Goal: Complete application form

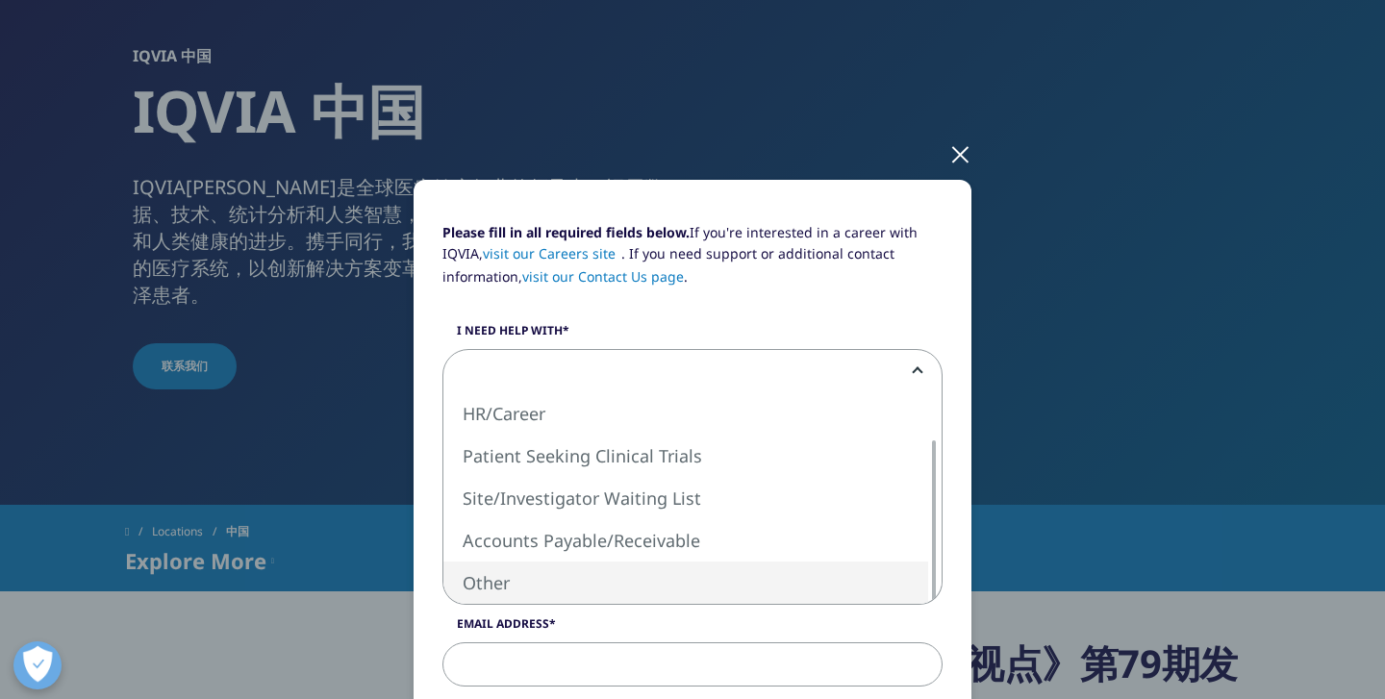
select select "Other"
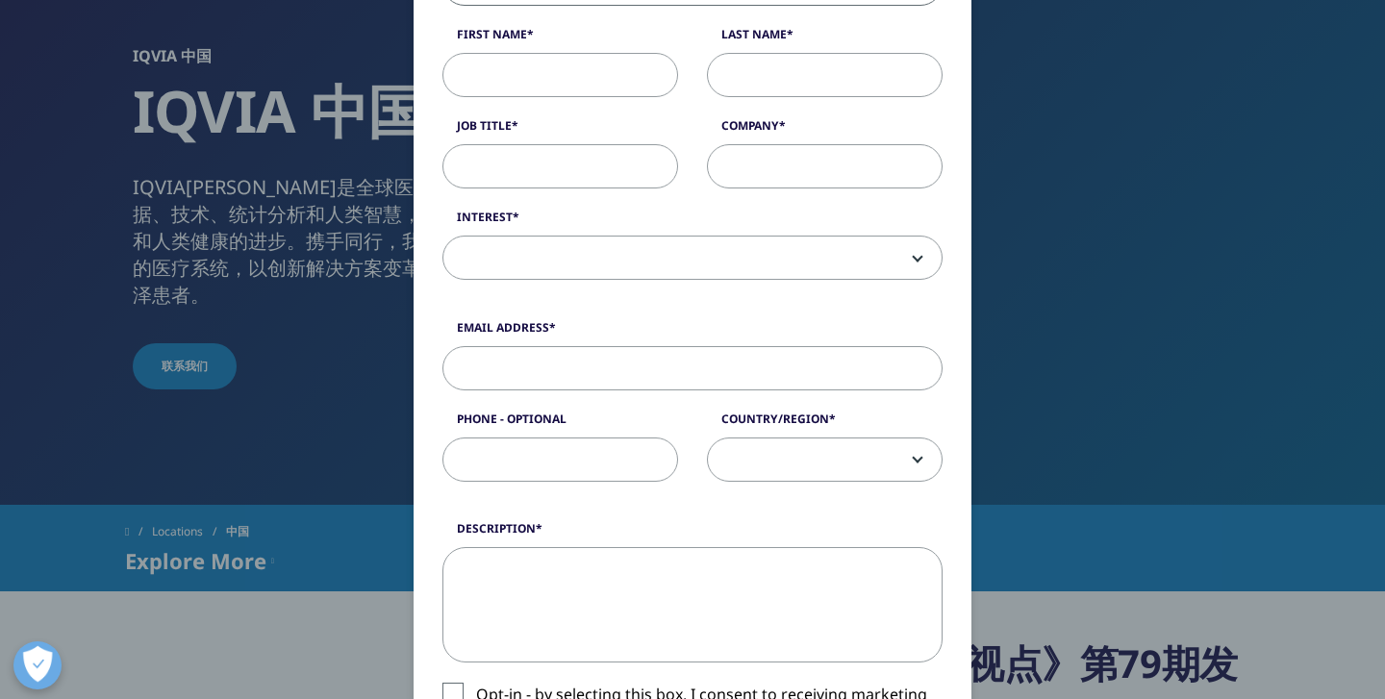
scroll to position [393, 0]
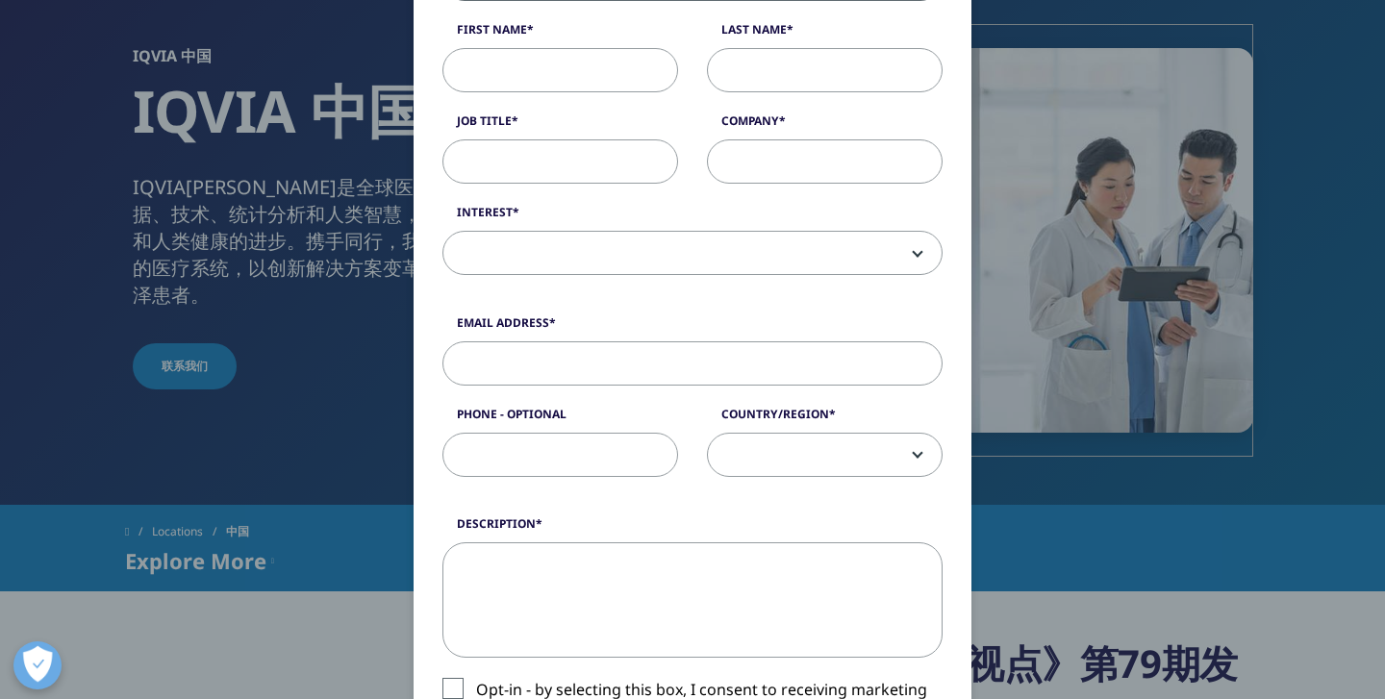
click at [754, 262] on span at bounding box center [692, 254] width 498 height 44
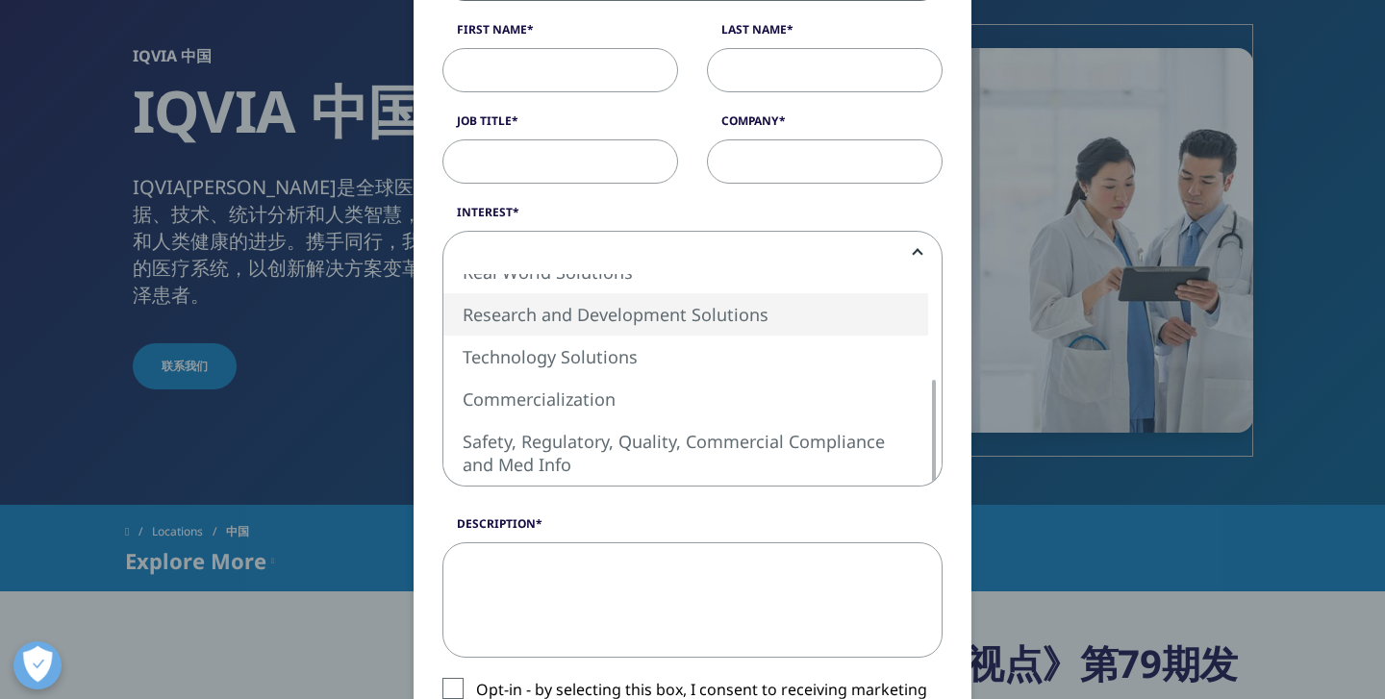
select select "Research and Development Solutions"
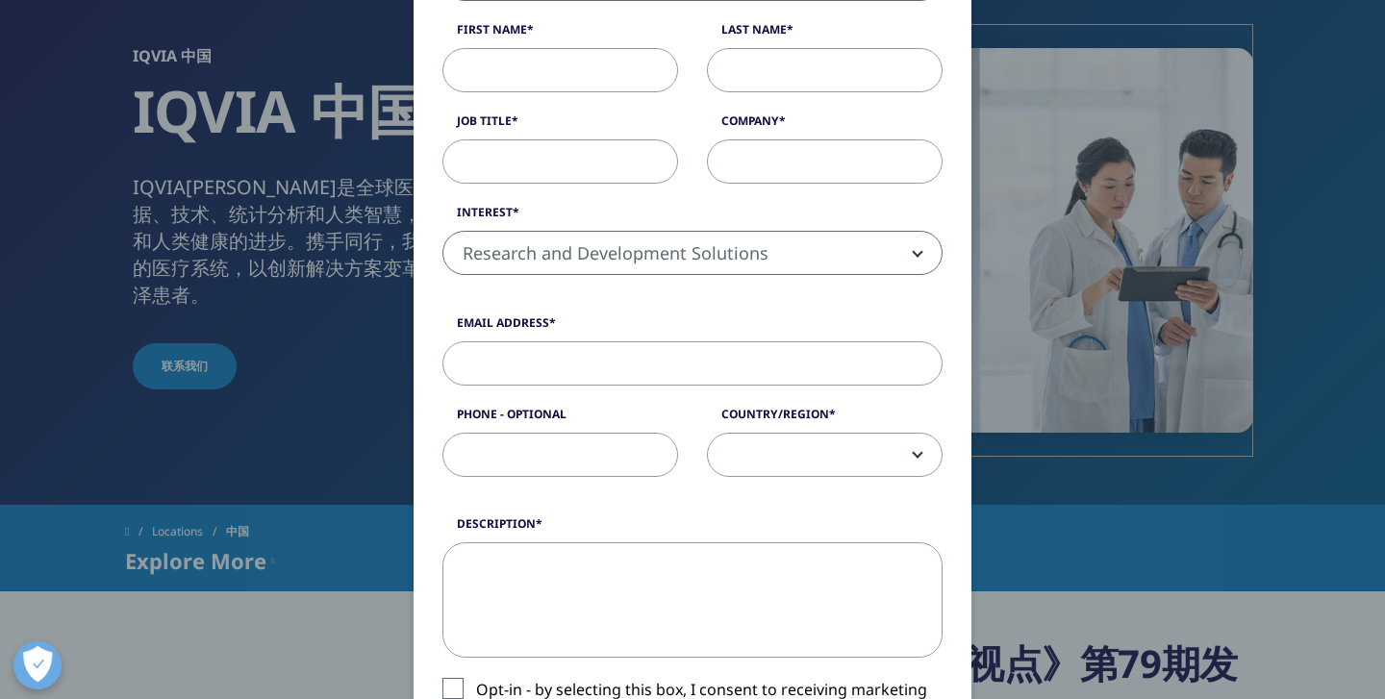
click at [661, 511] on form "Please fill in all required fields below. If you're interested in a career with…" at bounding box center [693, 444] width 500 height 1229
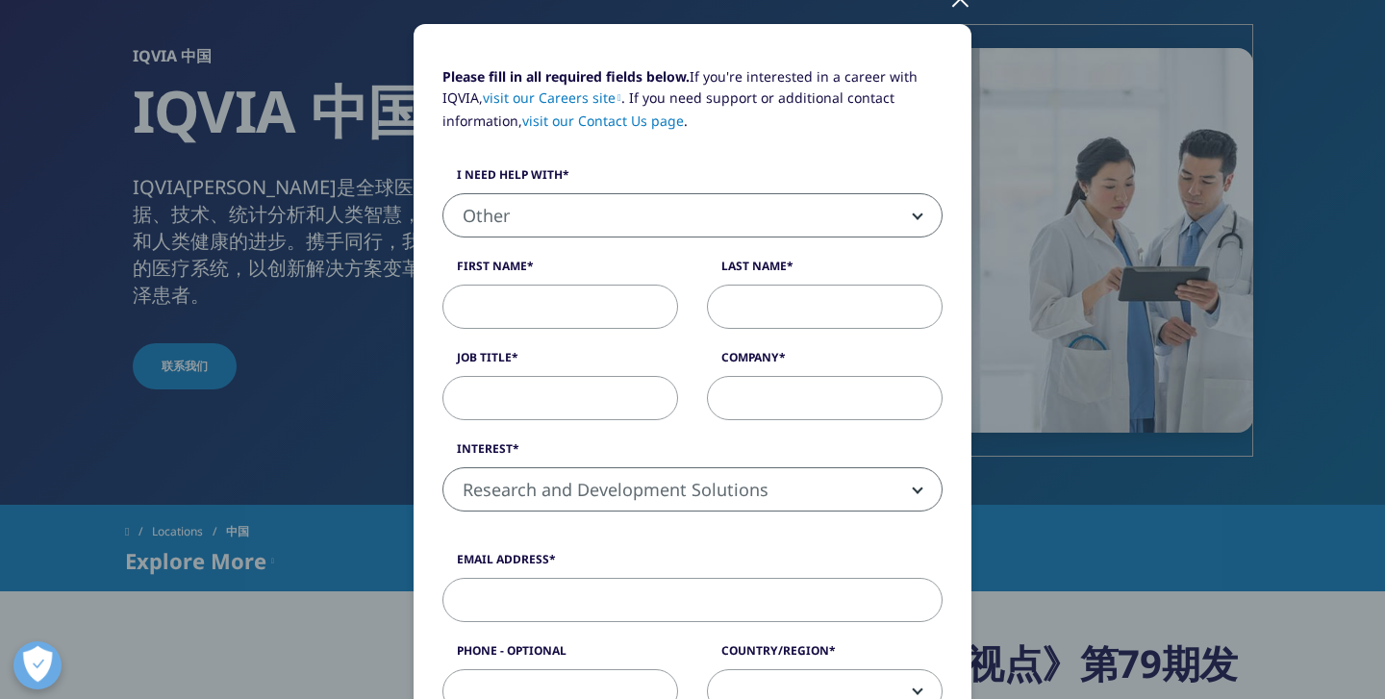
scroll to position [159, 0]
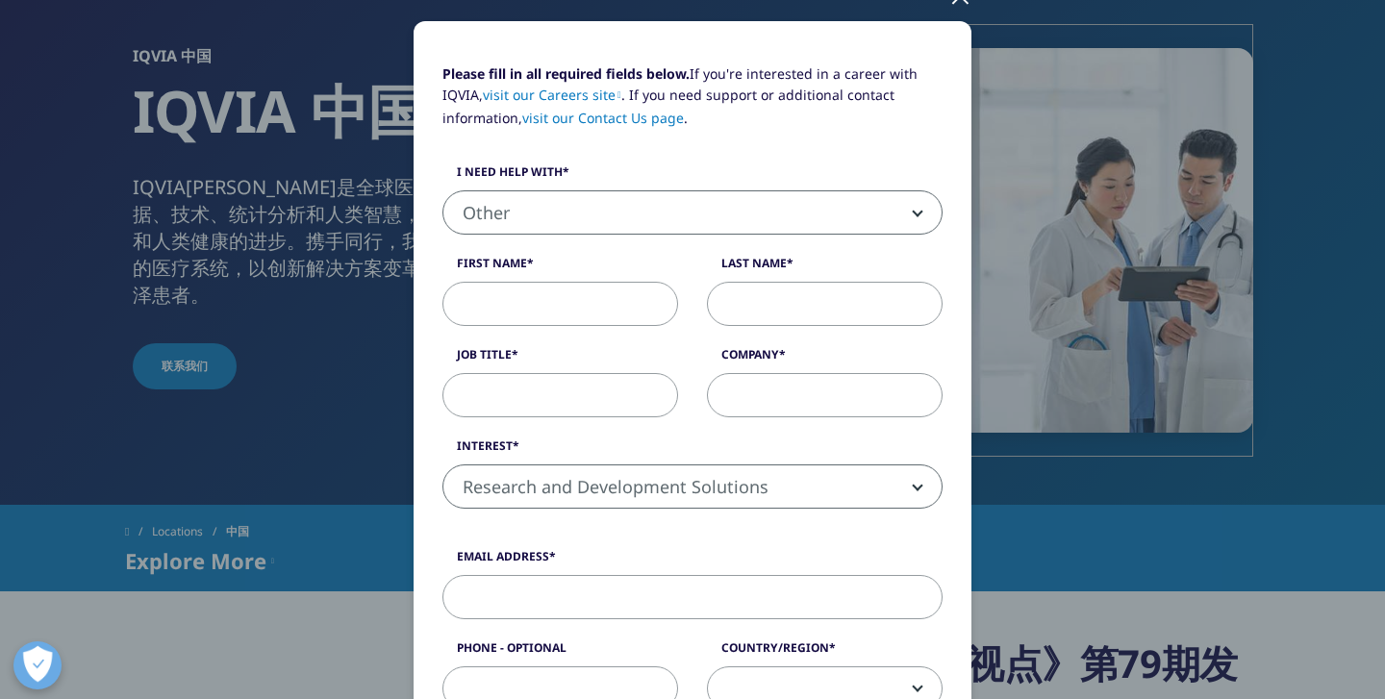
click at [514, 205] on span "Other" at bounding box center [692, 213] width 498 height 44
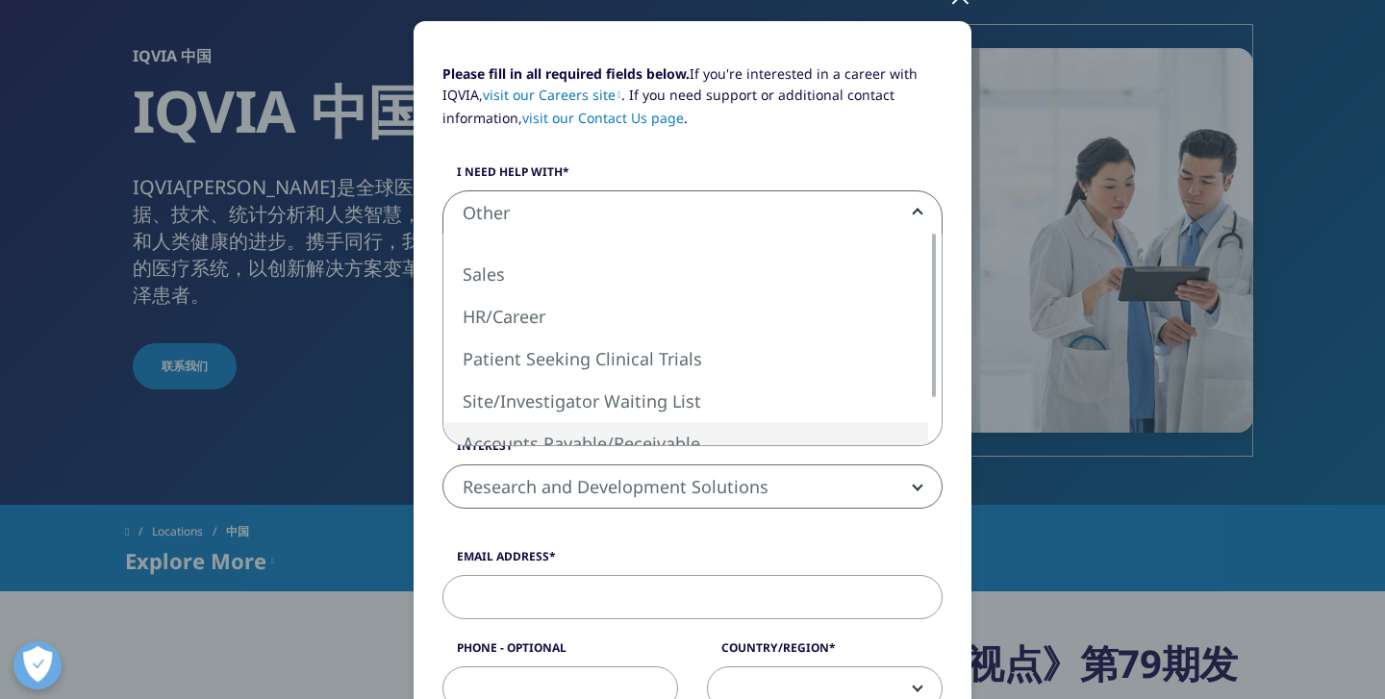
click at [456, 525] on div "Please fill in all required fields below. If you're interested in a career with…" at bounding box center [692, 296] width 529 height 466
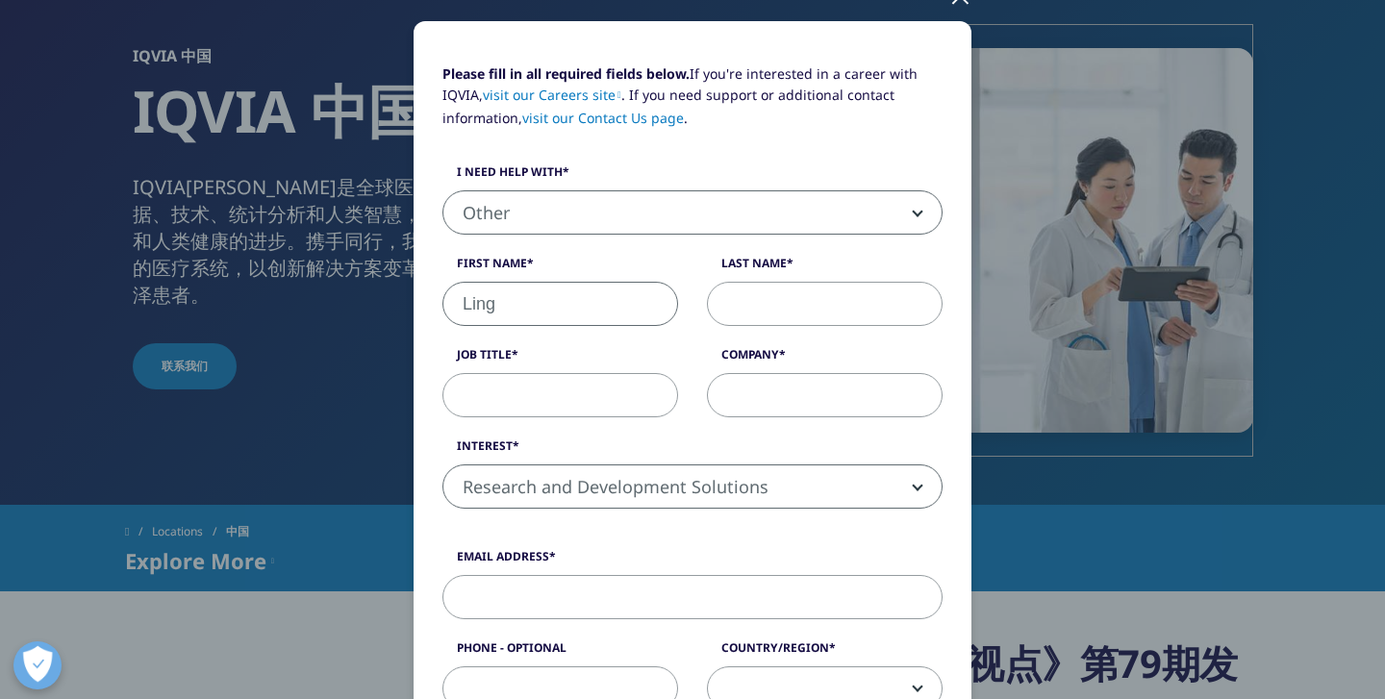
type input "Ling"
click at [825, 312] on input "Last Name" at bounding box center [825, 304] width 236 height 44
type input "Z"
type input "[PERSON_NAME]"
click at [596, 401] on input "Job Title" at bounding box center [561, 395] width 236 height 44
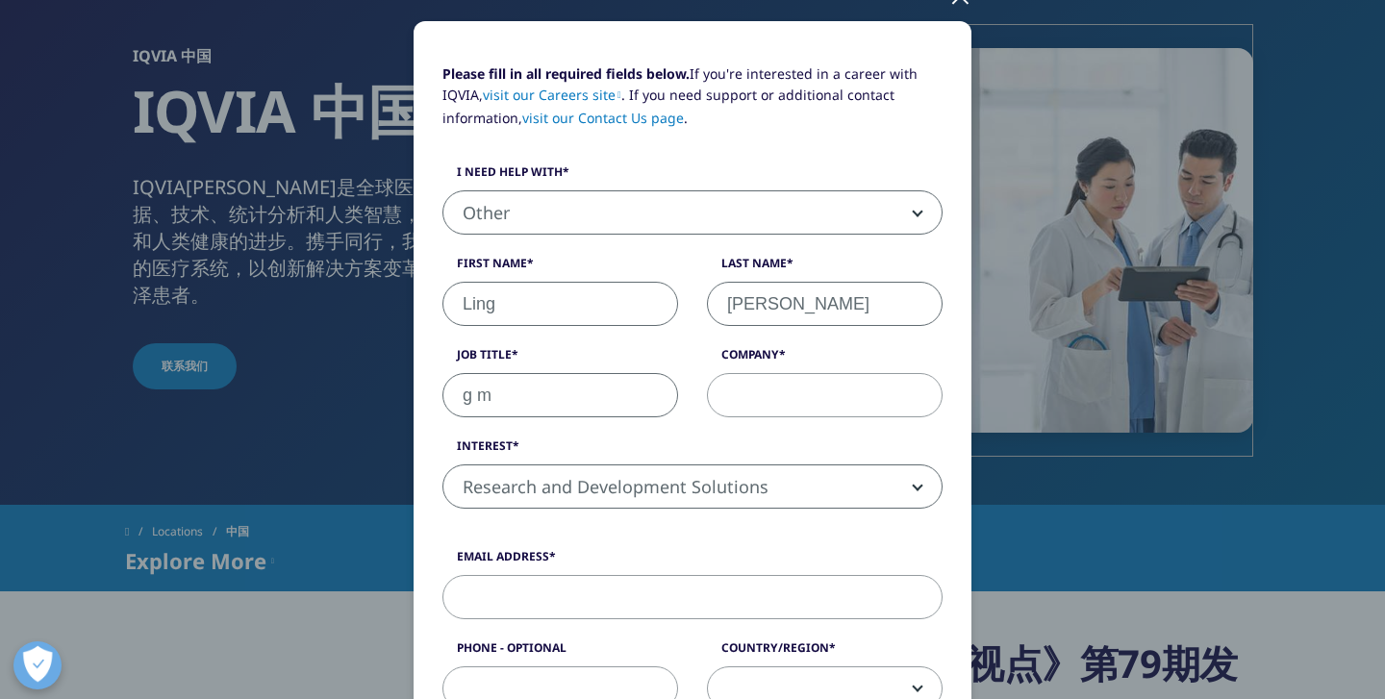
type input "g"
type input "general manager"
click at [825, 406] on input "Company" at bounding box center [825, 395] width 236 height 44
type input "C"
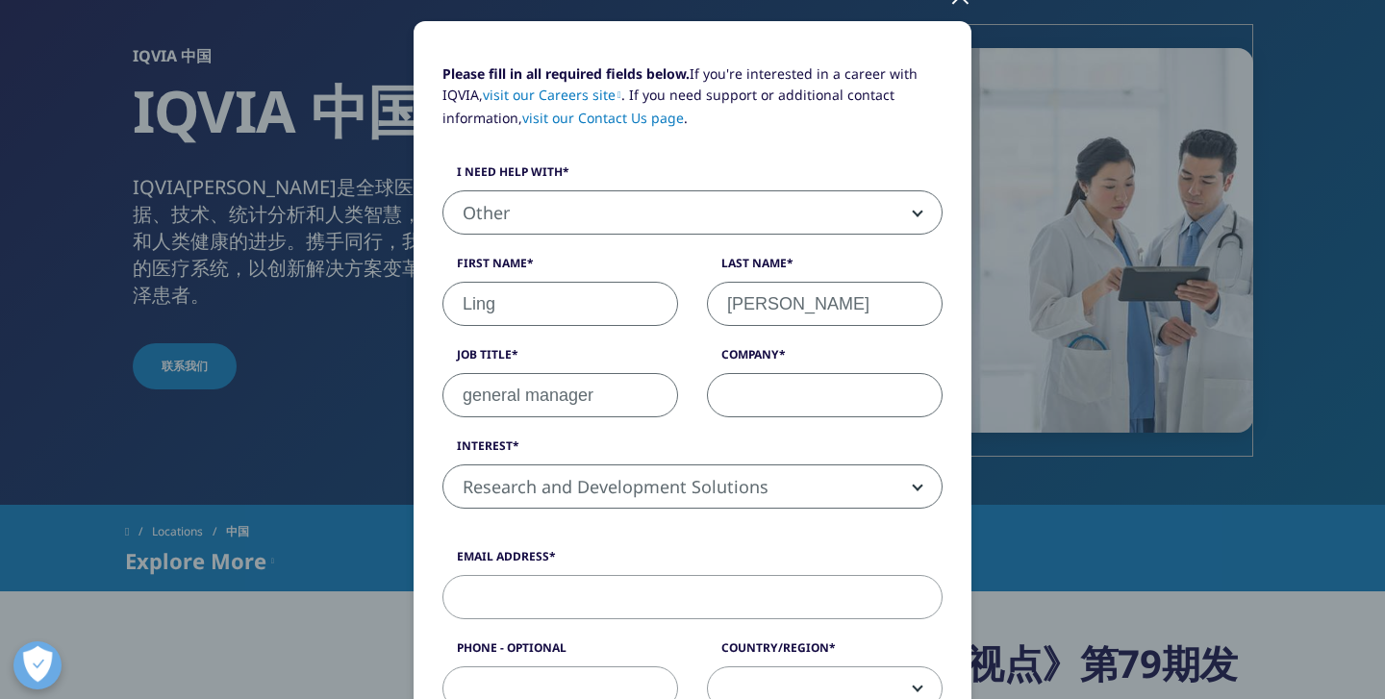
type input "c"
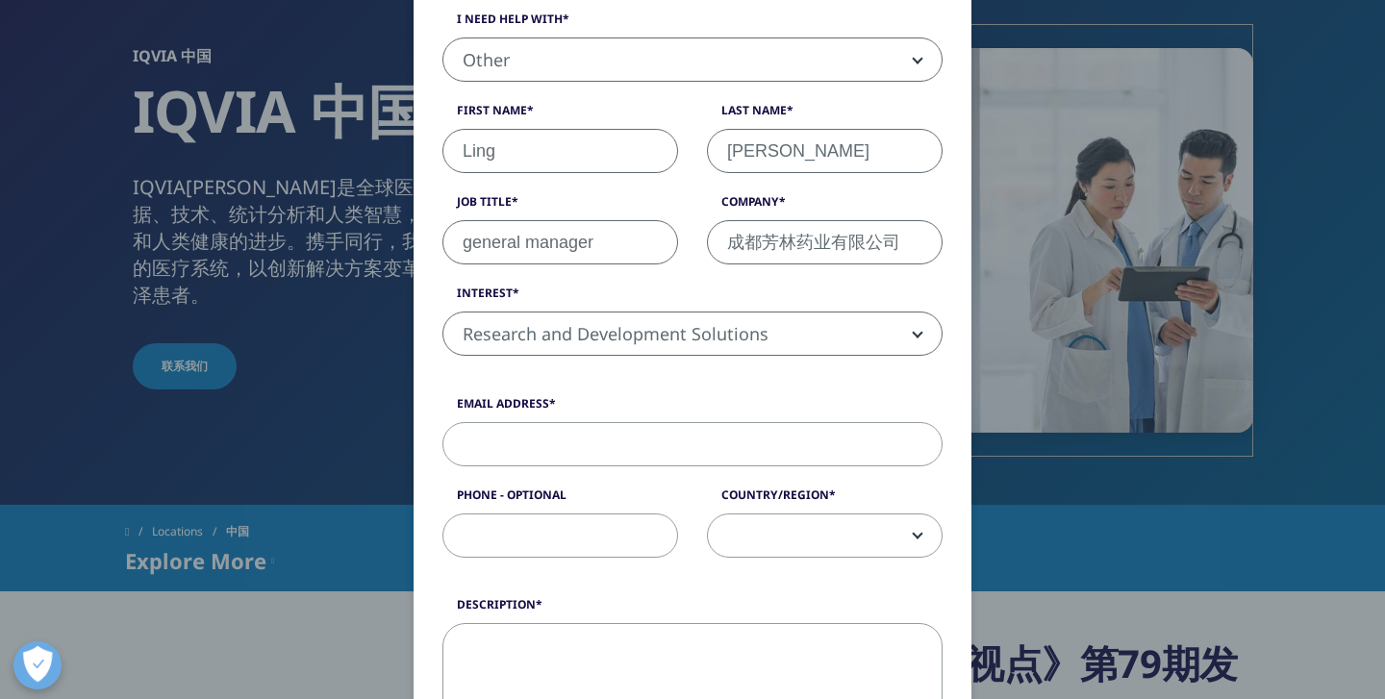
scroll to position [317, 0]
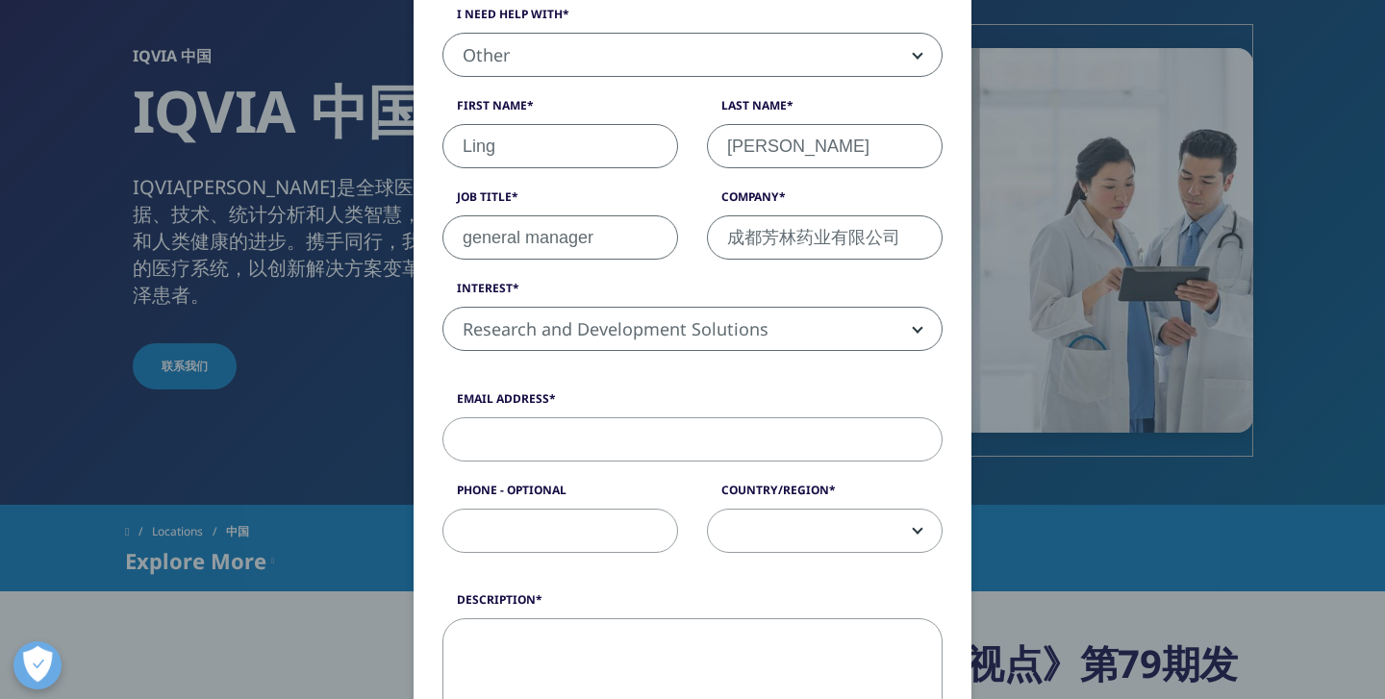
type input "成都芳林药业有限公司"
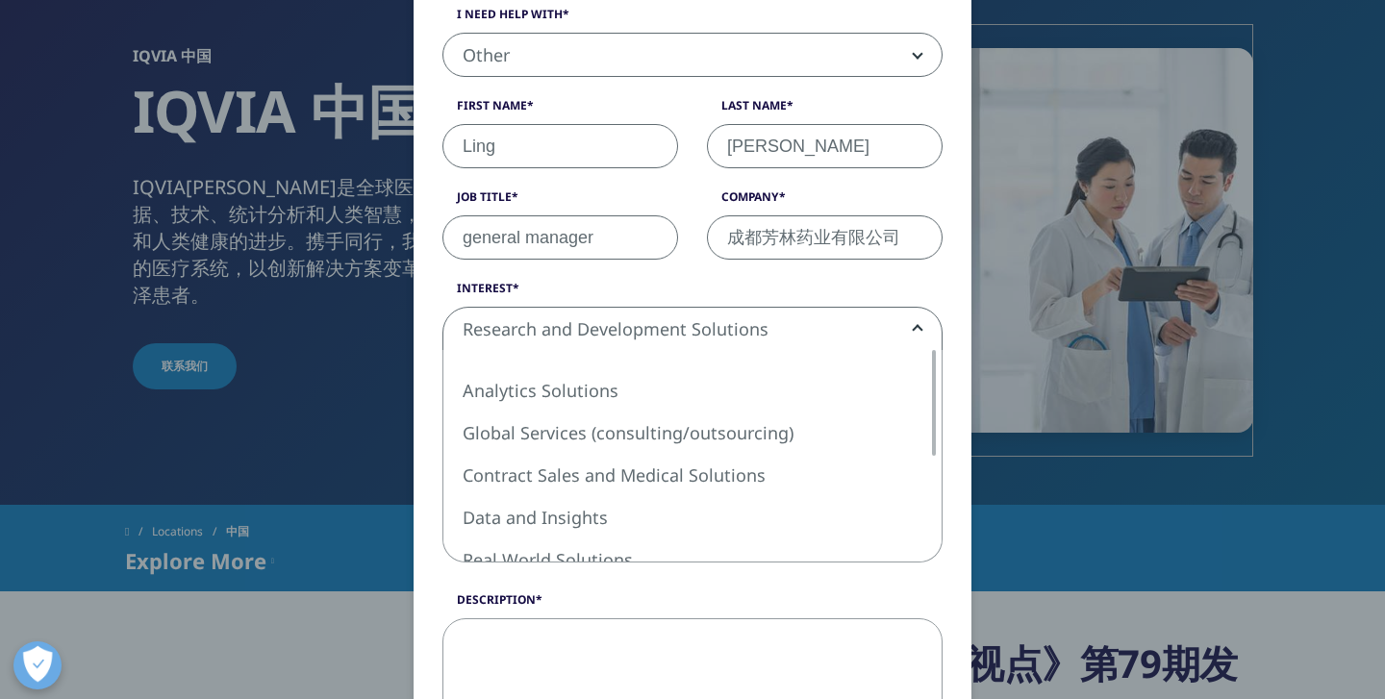
click at [789, 323] on span "Research and Development Solutions" at bounding box center [692, 330] width 498 height 44
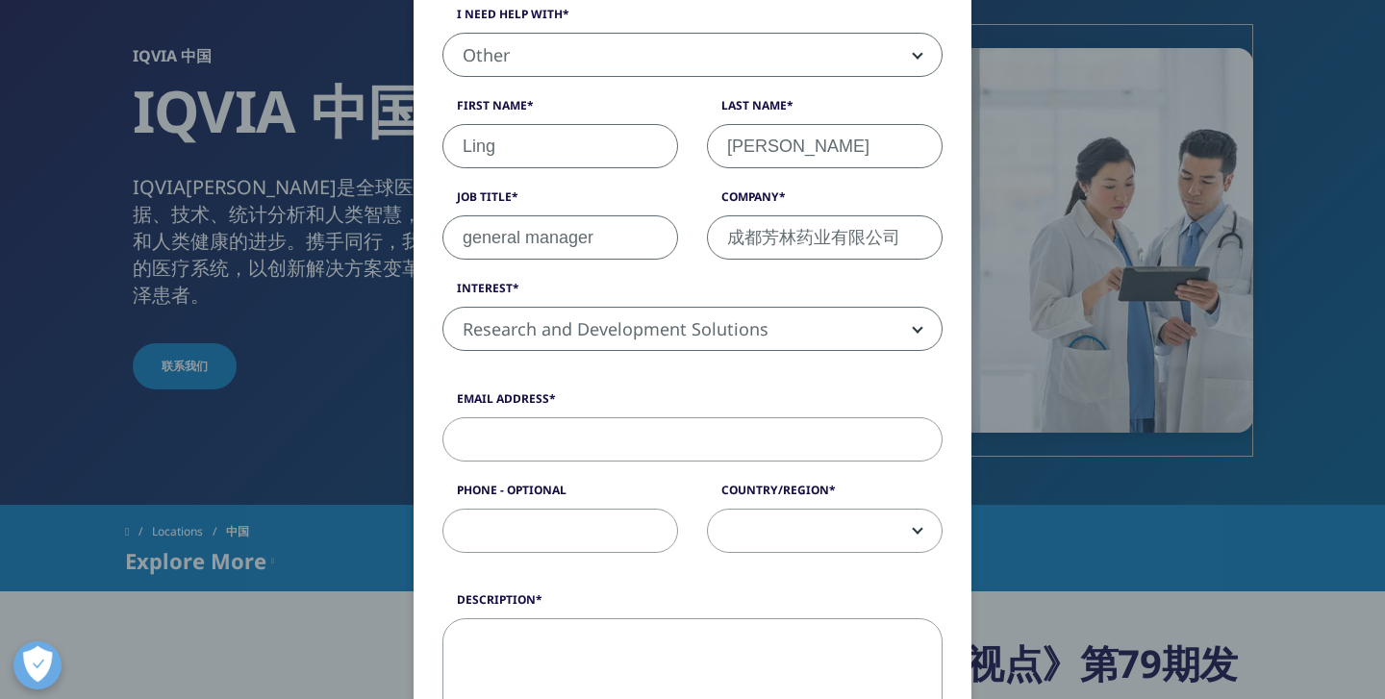
click at [561, 439] on input "Email Address" at bounding box center [693, 440] width 500 height 44
type input "h"
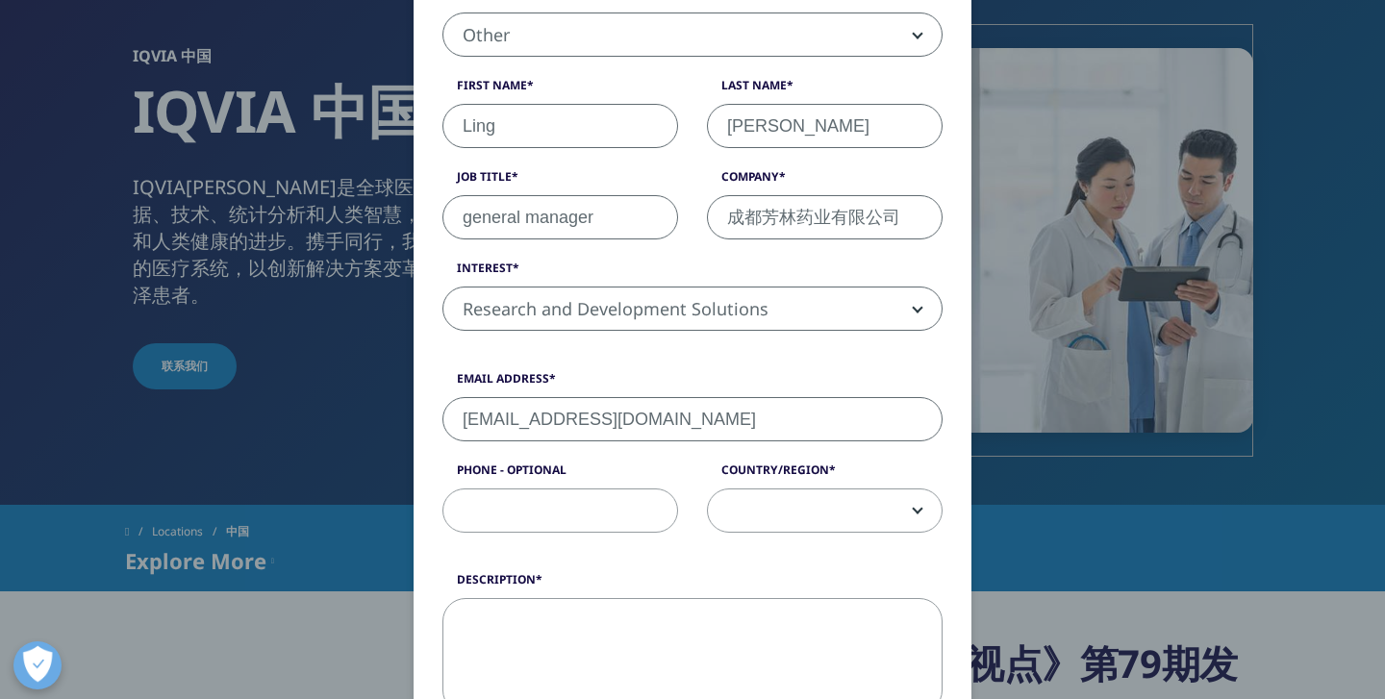
scroll to position [347, 0]
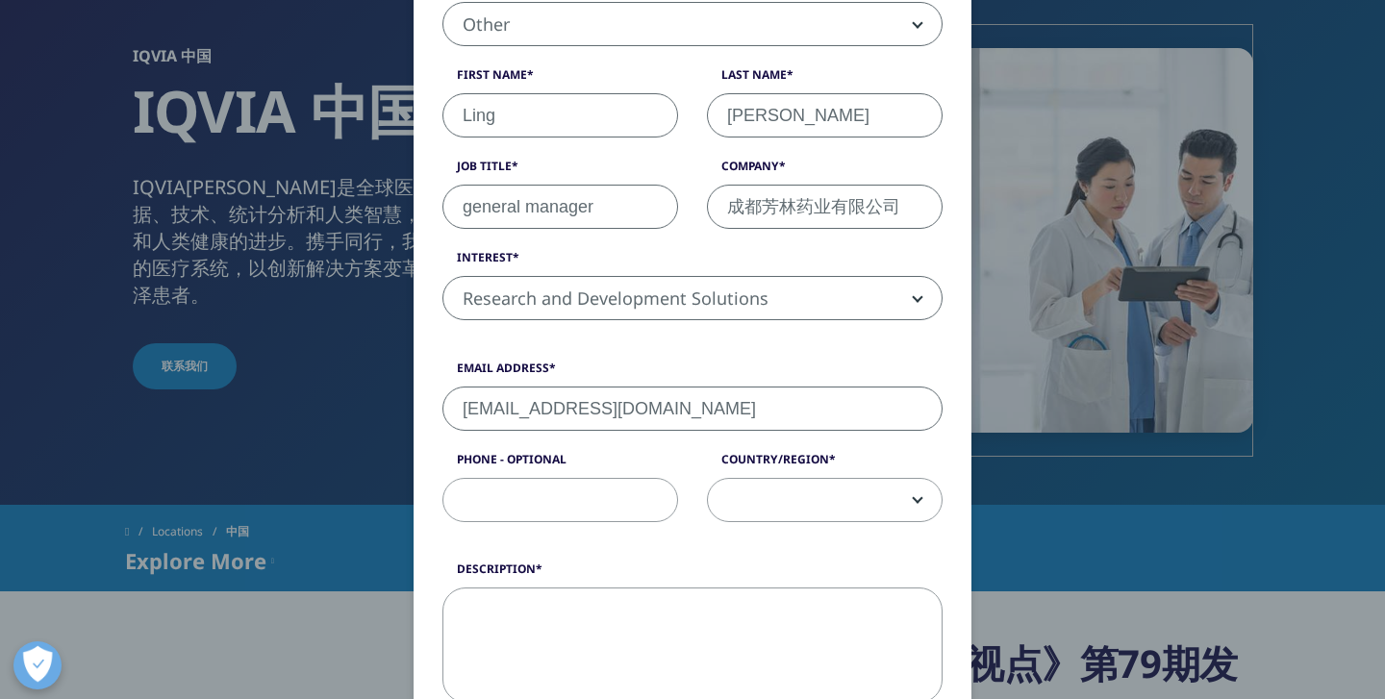
type input "[EMAIL_ADDRESS][DOMAIN_NAME]"
click at [520, 514] on input "Phone - Optional" at bounding box center [561, 500] width 236 height 44
click at [784, 507] on span at bounding box center [825, 501] width 234 height 44
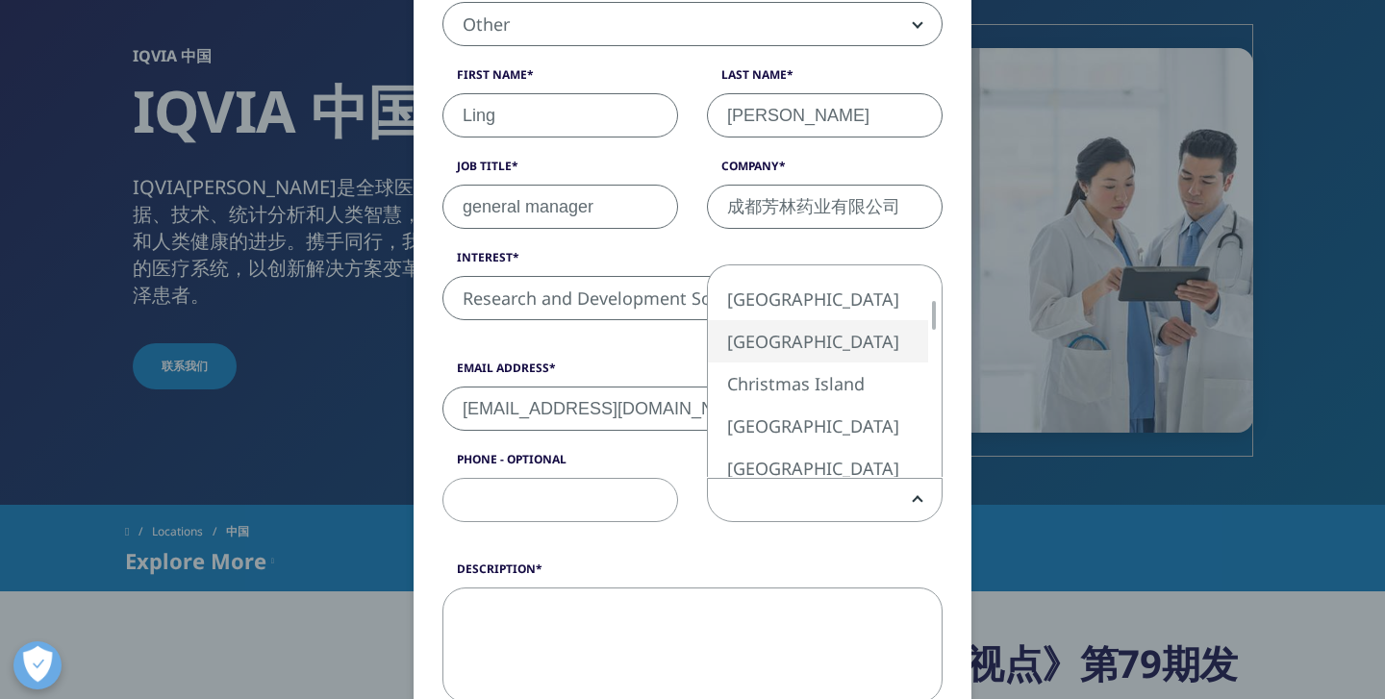
select select "[GEOGRAPHIC_DATA]"
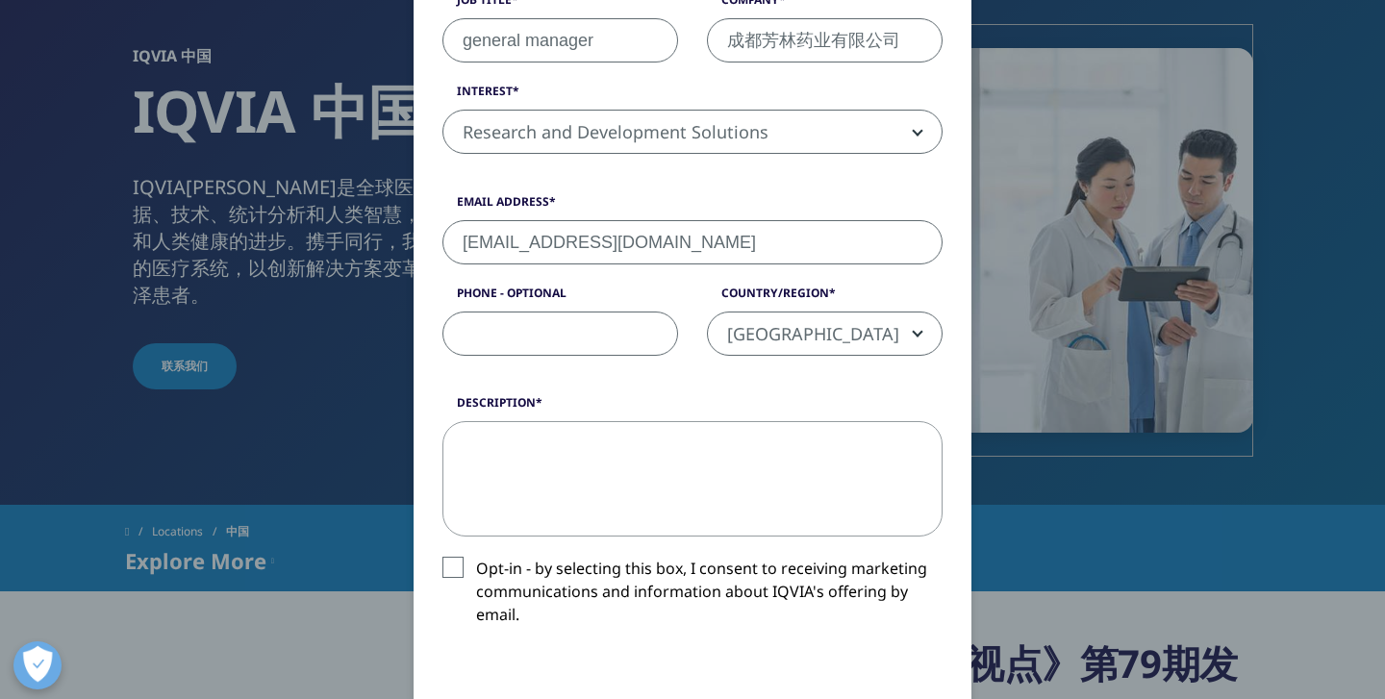
scroll to position [554, 0]
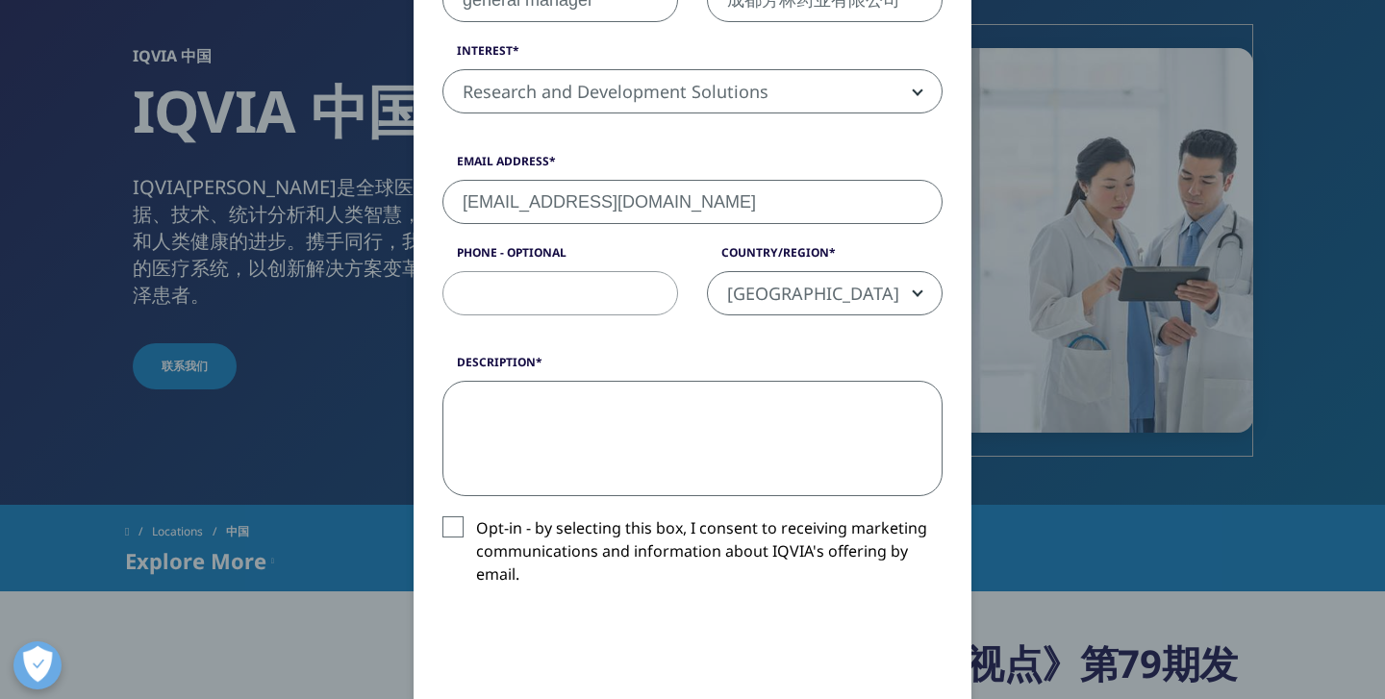
click at [554, 451] on textarea "Description" at bounding box center [693, 438] width 500 height 115
paste textarea "我们是位于成都的一家医药研发机构，计划在今年进行一项小型的人体实验，针对代谢-血管。请联系并详谈合作事宜。"
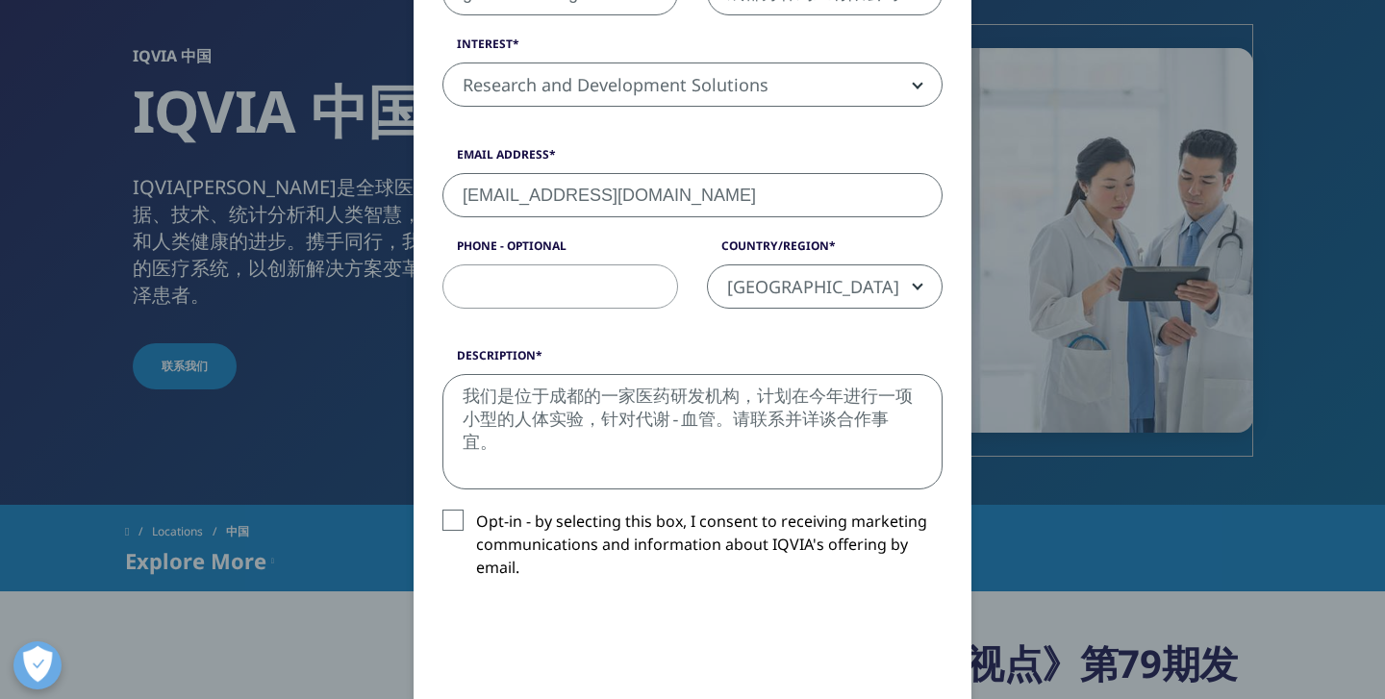
scroll to position [560, 0]
type textarea "我们是位于成都的一家医药研发机构，计划在今年进行一项小型的人体实验，针对代谢-血管。请联系并详谈合作事宜。"
click at [487, 296] on input "Phone - Optional" at bounding box center [561, 288] width 236 height 44
type input "13828795059"
click at [447, 355] on label "Description" at bounding box center [693, 361] width 500 height 27
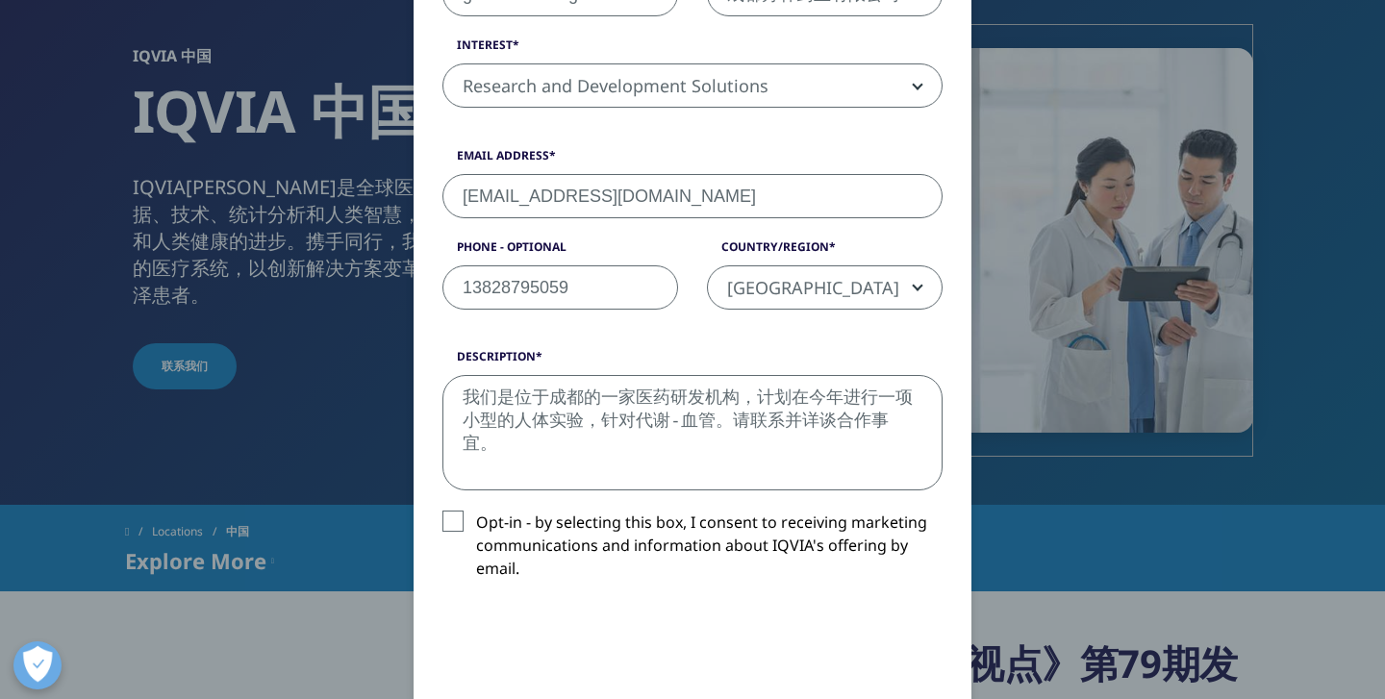
click at [447, 375] on textarea "我们是位于成都的一家医药研发机构，计划在今年进行一项小型的人体实验，针对代谢-血管。请联系并详谈合作事宜。" at bounding box center [693, 432] width 500 height 115
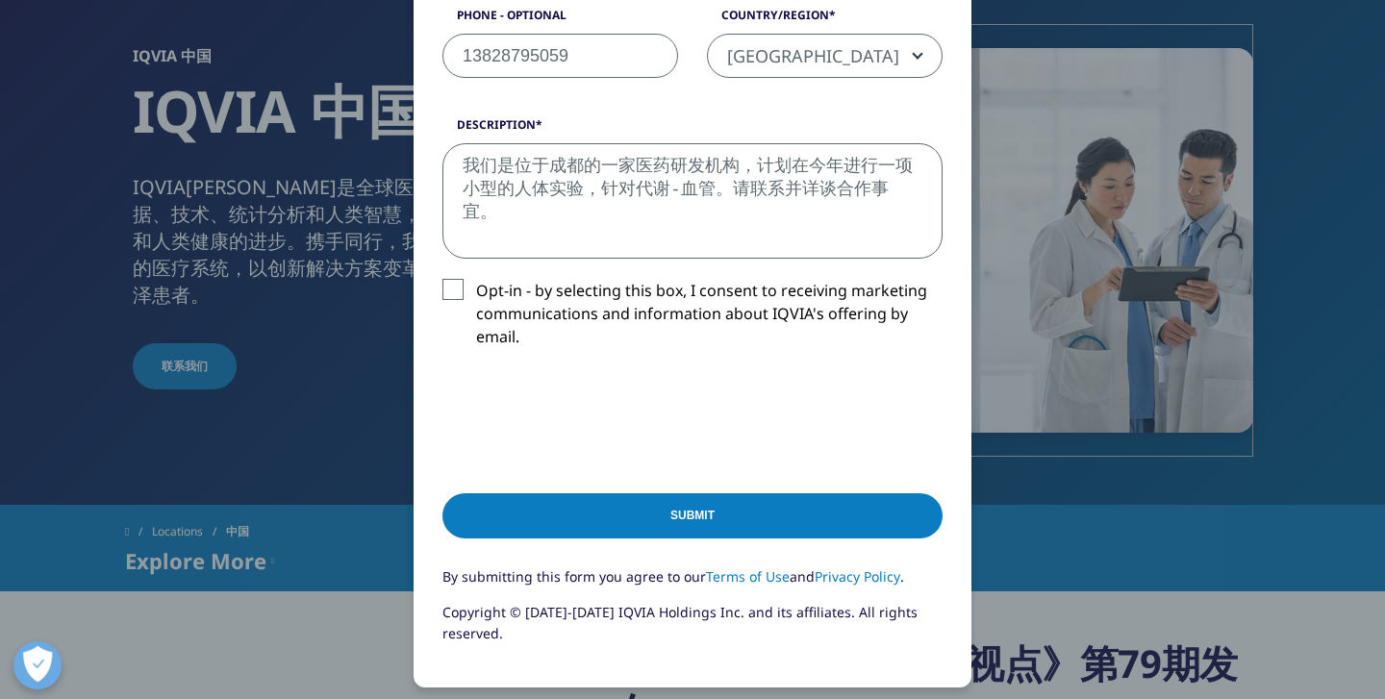
scroll to position [773, 0]
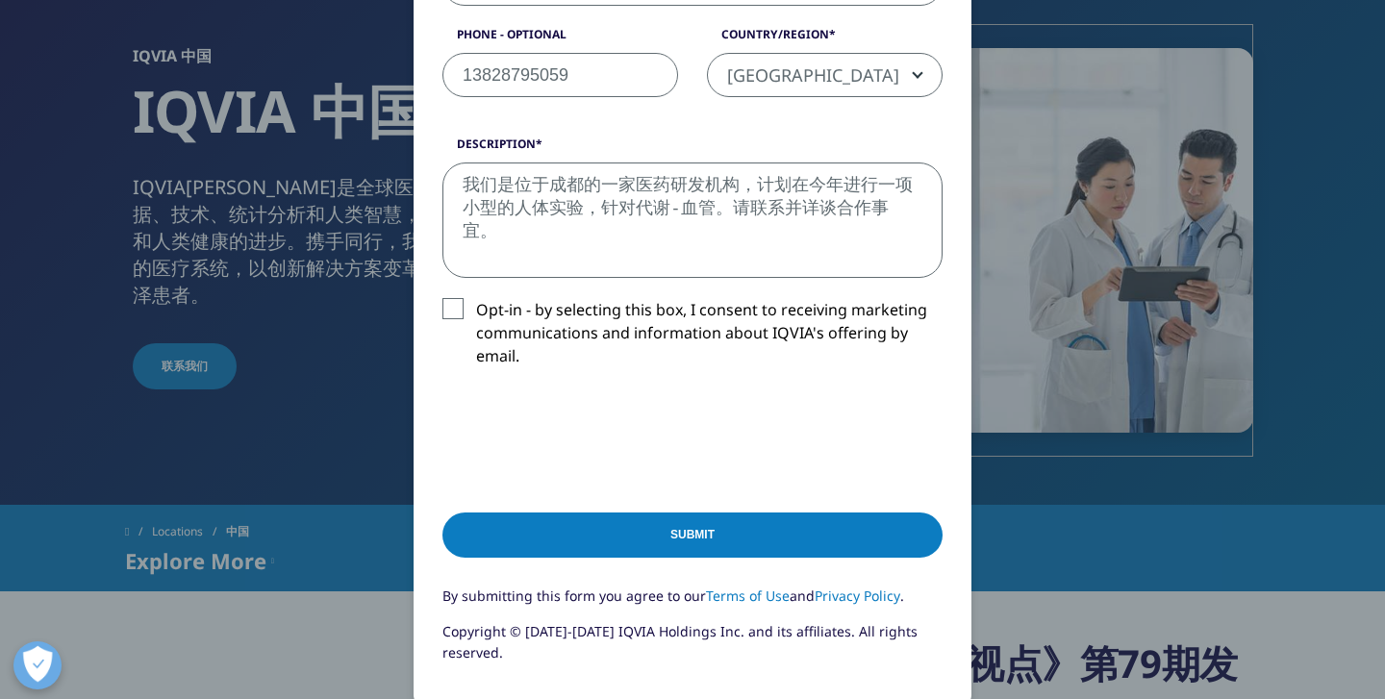
click at [531, 536] on input "Submit" at bounding box center [693, 535] width 500 height 45
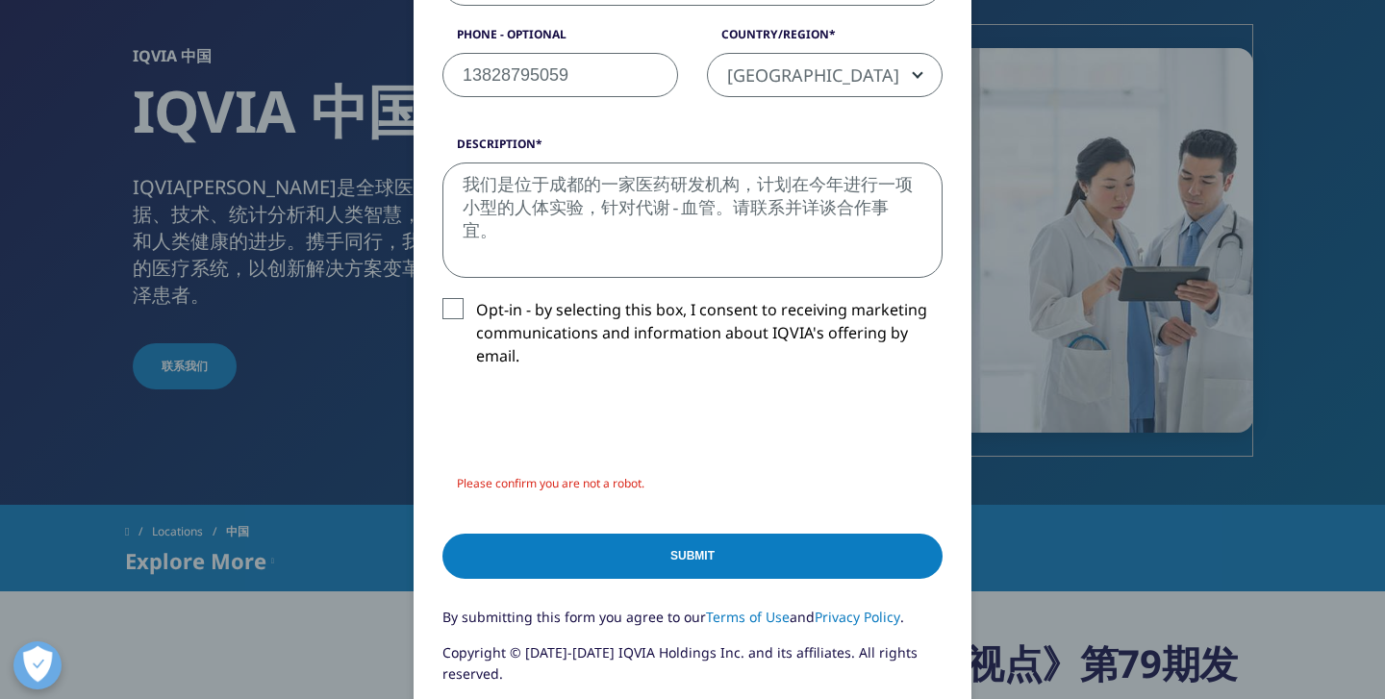
click at [625, 564] on input "Submit" at bounding box center [693, 556] width 500 height 45
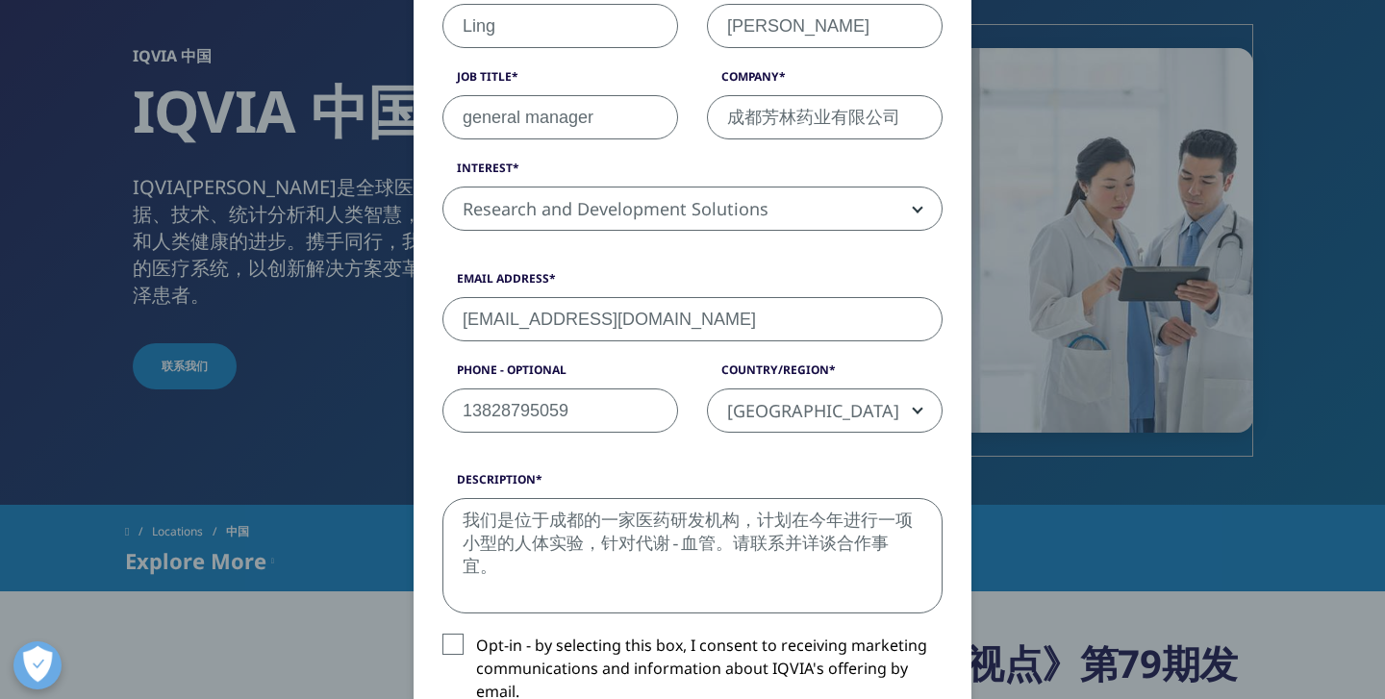
scroll to position [991, 0]
